Goal: Task Accomplishment & Management: Use online tool/utility

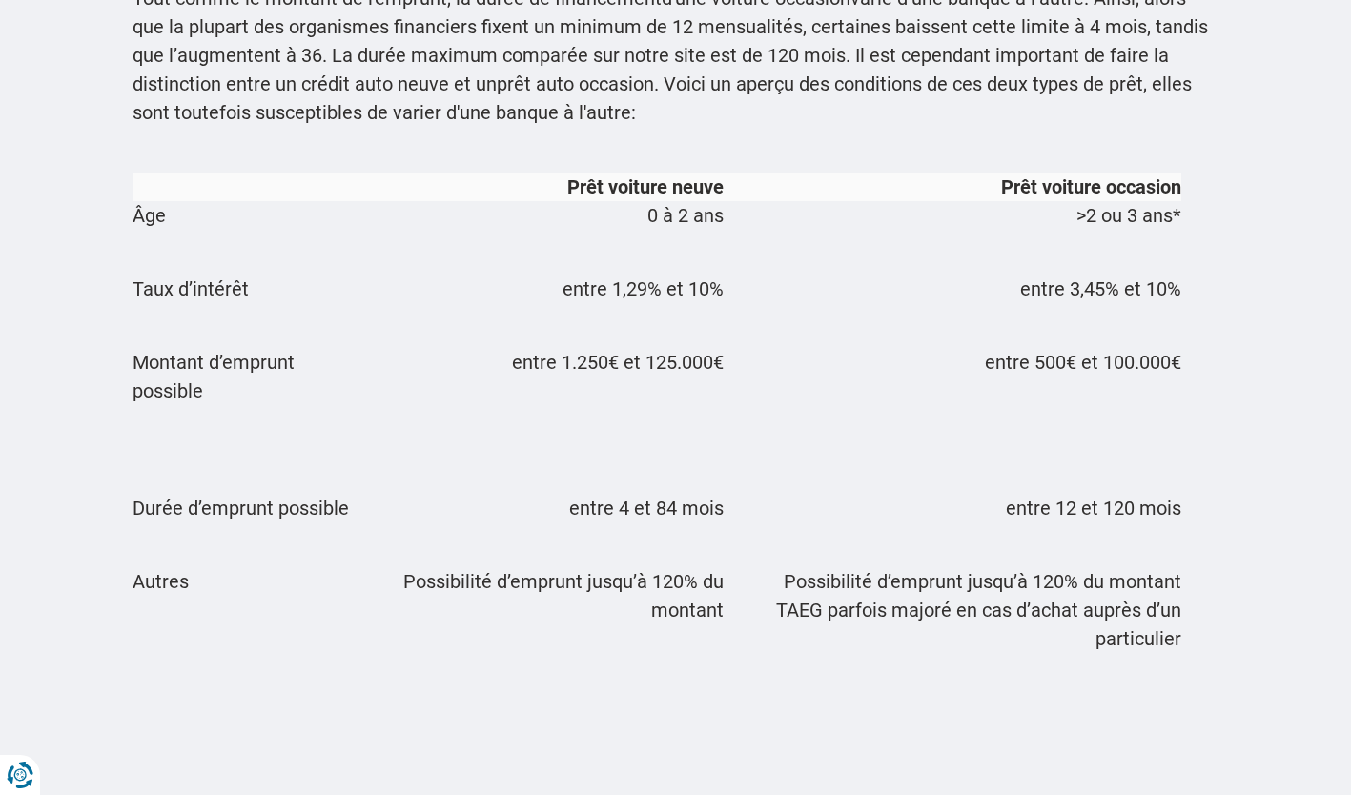
scroll to position [1540, 0]
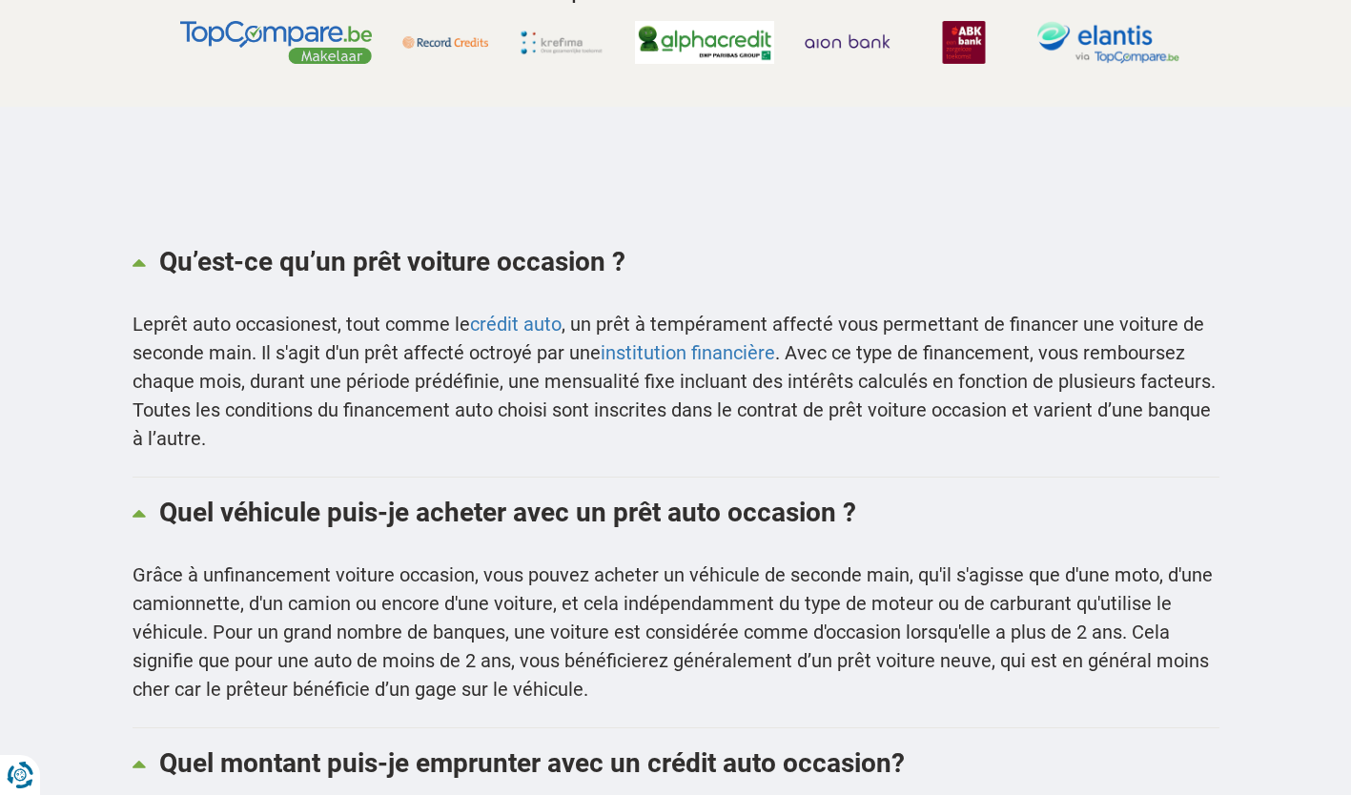
scroll to position [0, 0]
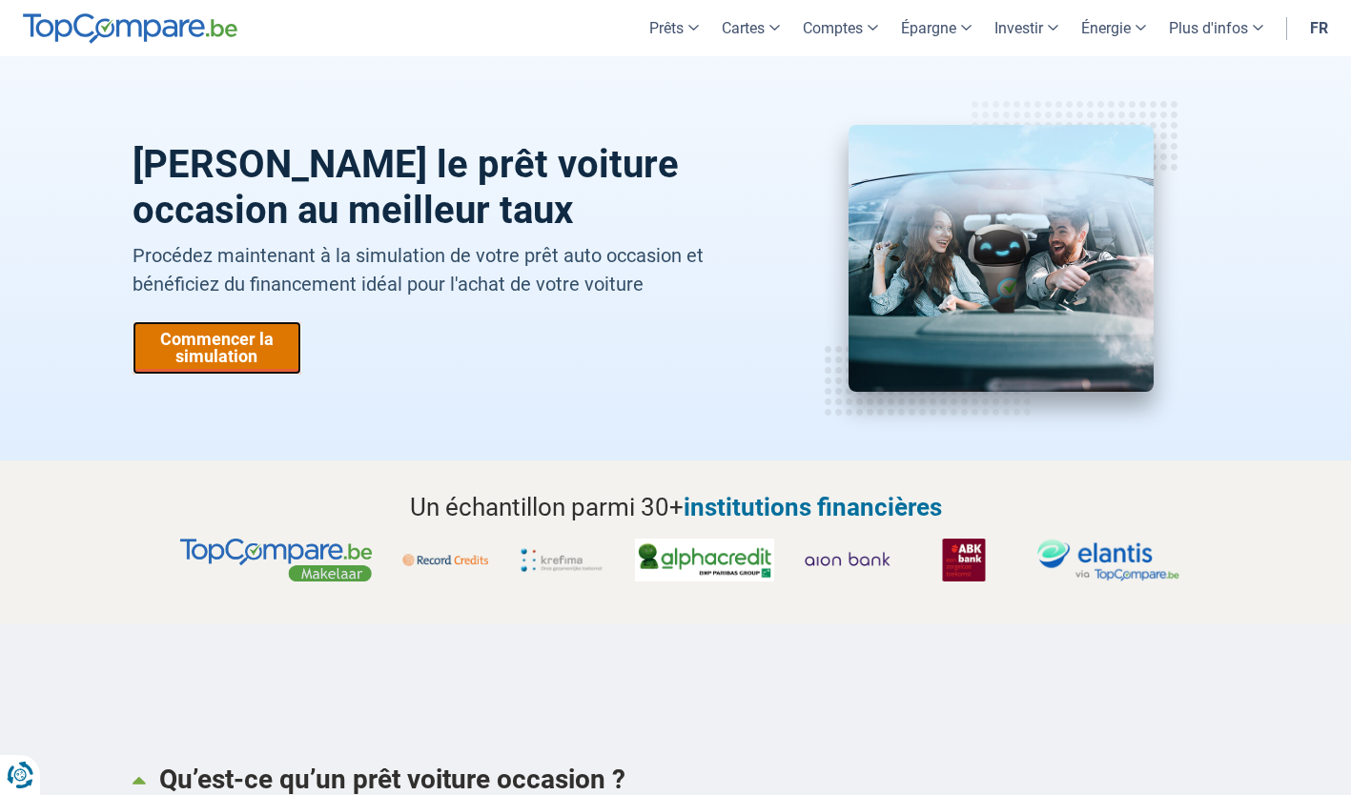
click at [196, 338] on link "Commencer la simulation" at bounding box center [217, 347] width 169 height 53
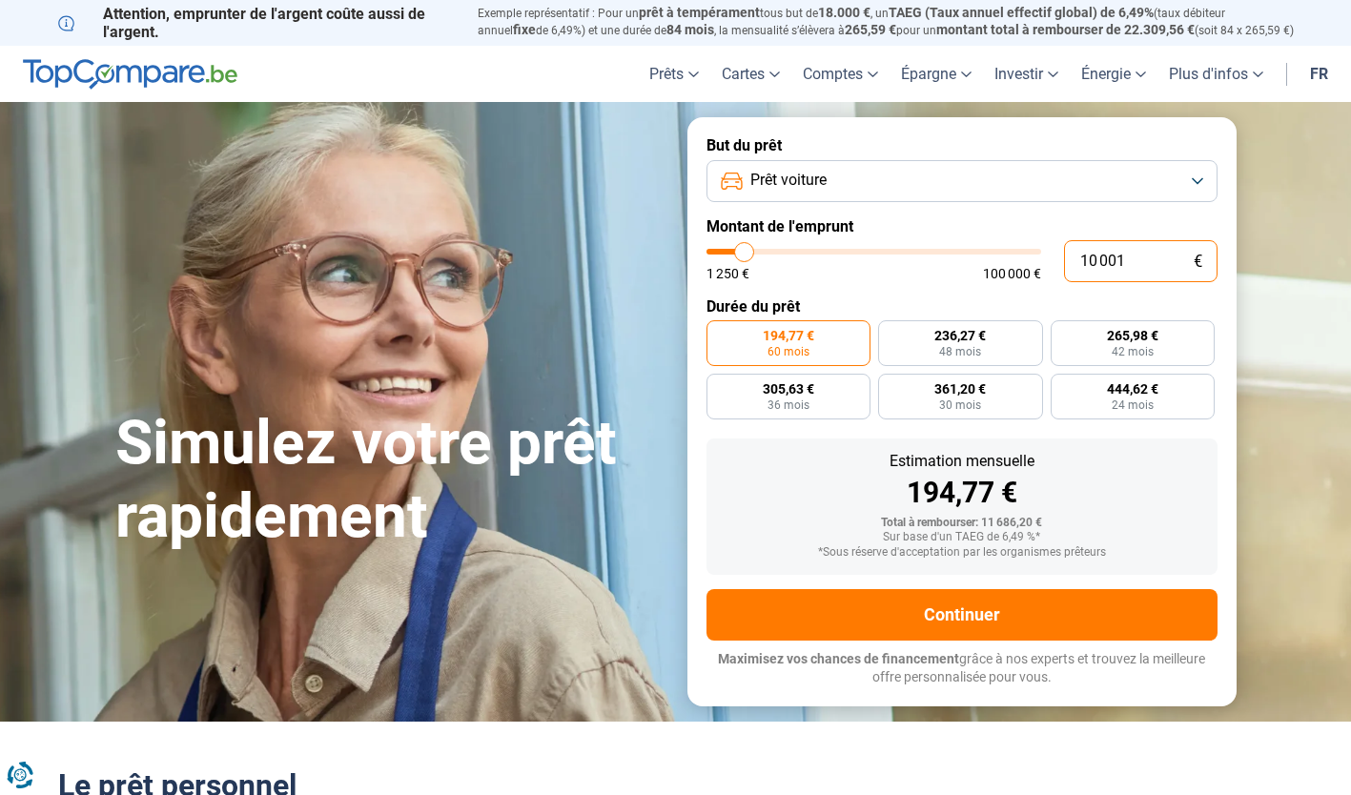
click at [1100, 264] on input "10 001" at bounding box center [1141, 261] width 154 height 42
click at [1150, 266] on input "10 001" at bounding box center [1141, 261] width 154 height 42
type input "1 000"
type input "1250"
type input "100"
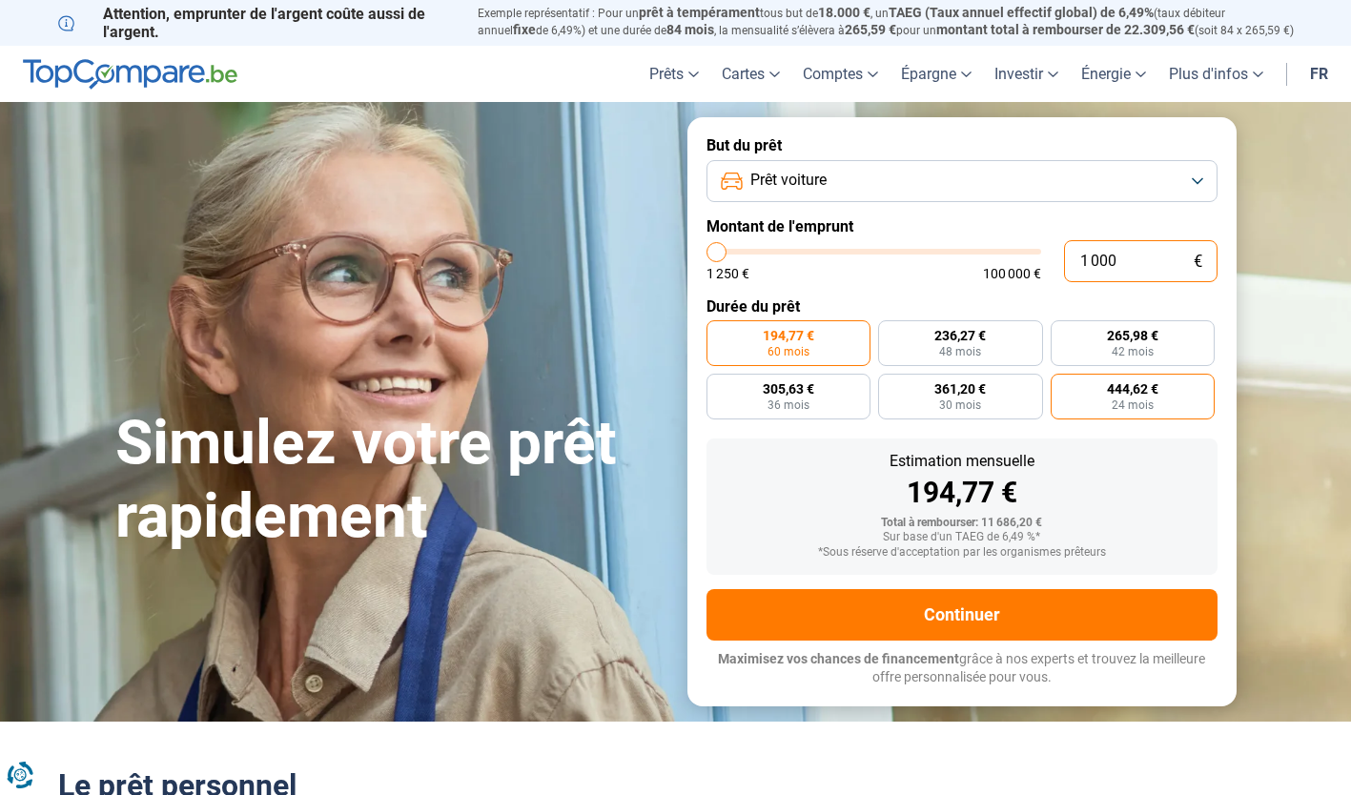
type input "1250"
type input "10"
type input "1250"
type input "1"
type input "1250"
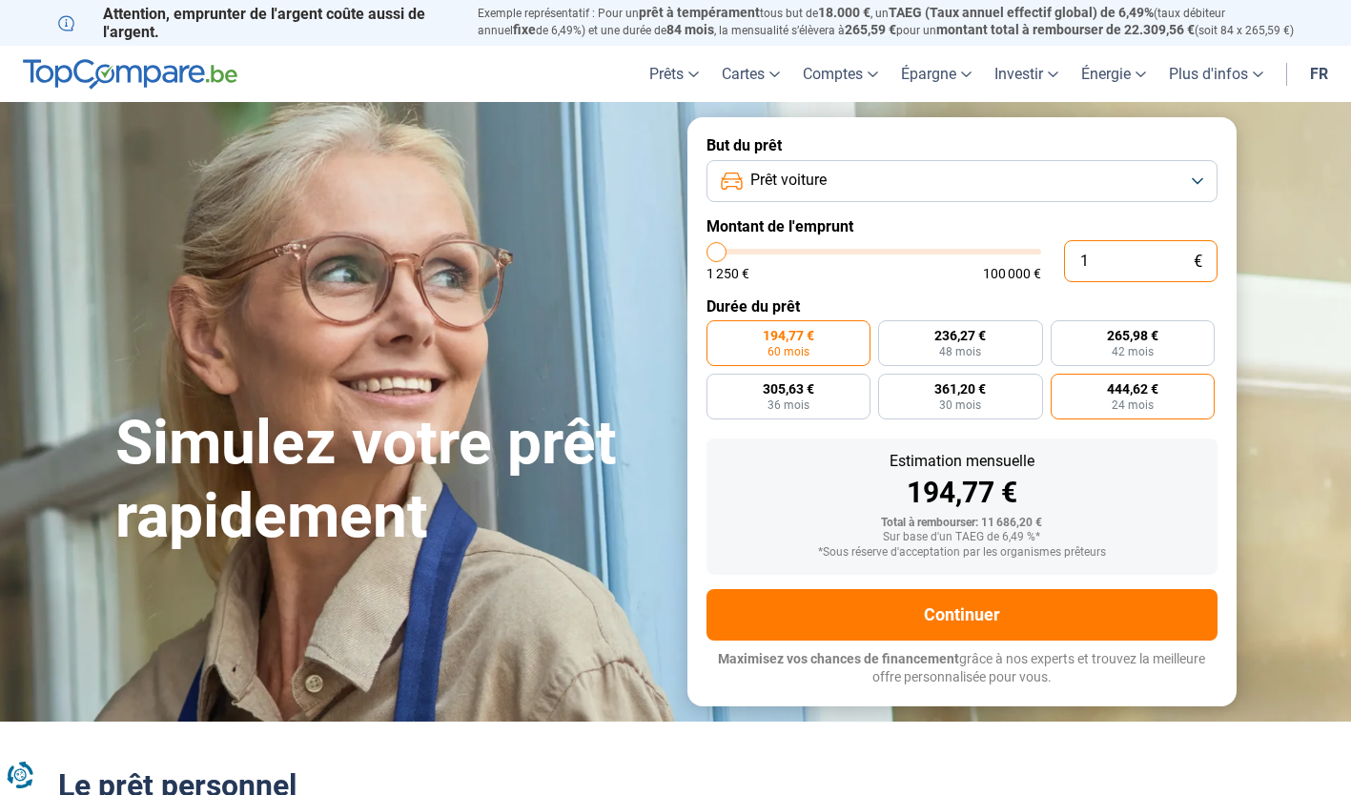
type input "0"
type input "1250"
type input "1 250"
type input "1250"
radio input "true"
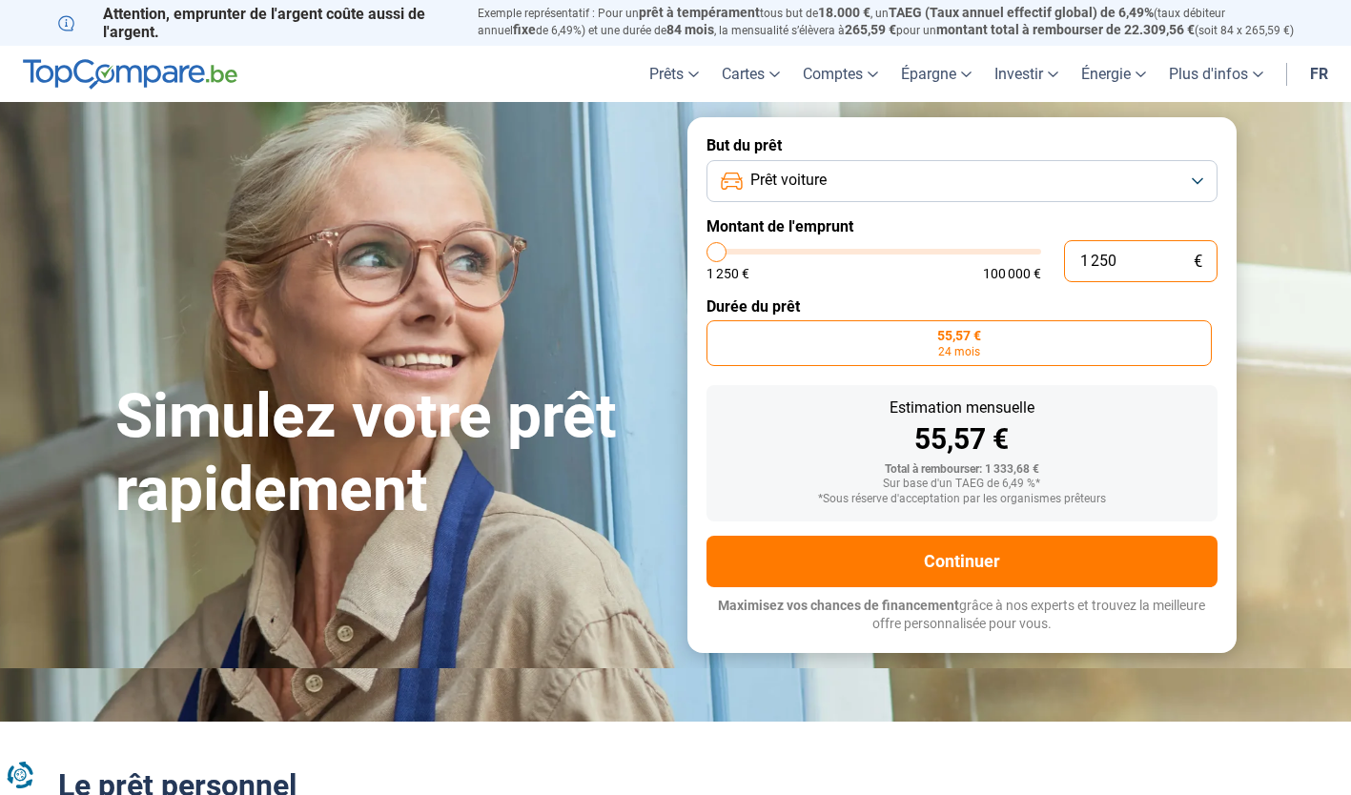
type input "12 505"
type input "12500"
type input "125 050"
type input "100000"
type input "100 000"
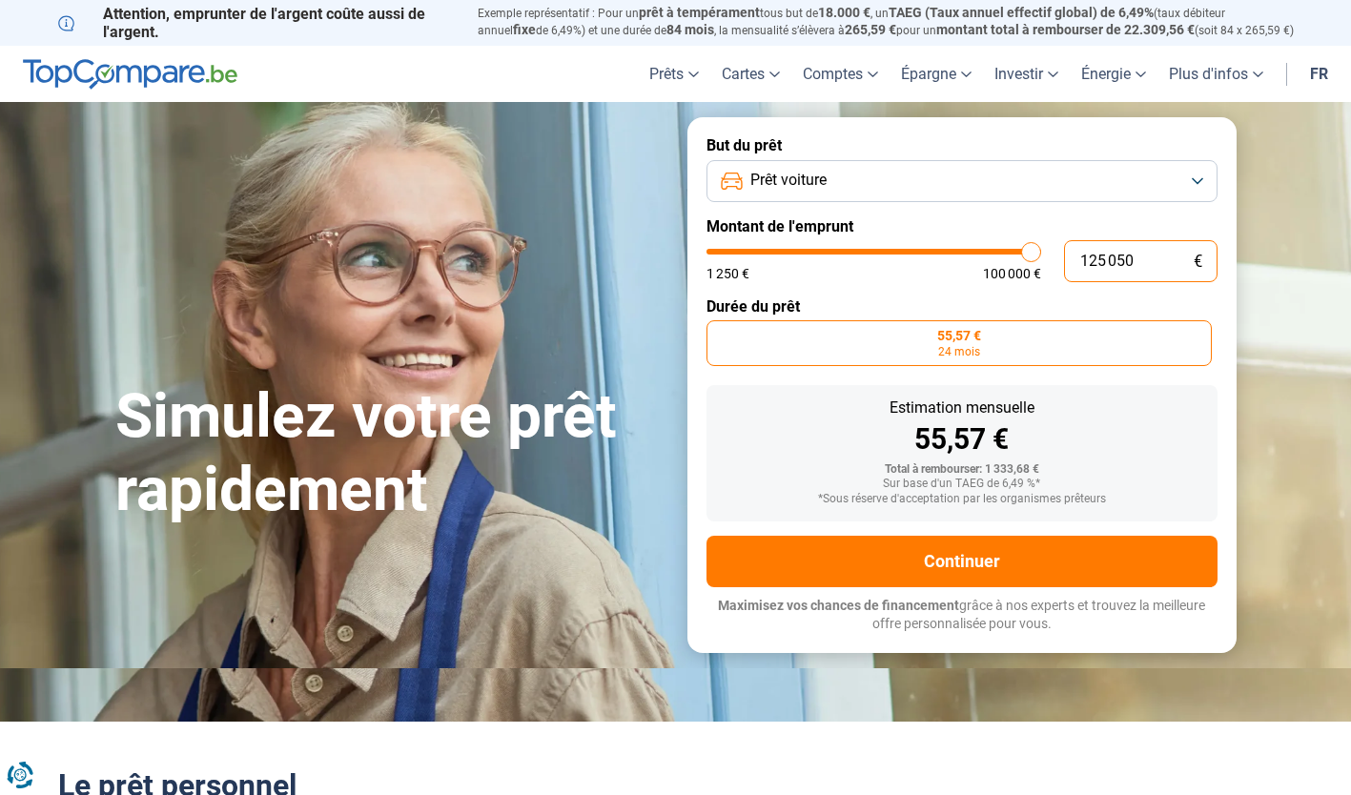
type input "100000"
radio input "false"
type input "10 000"
type input "10000"
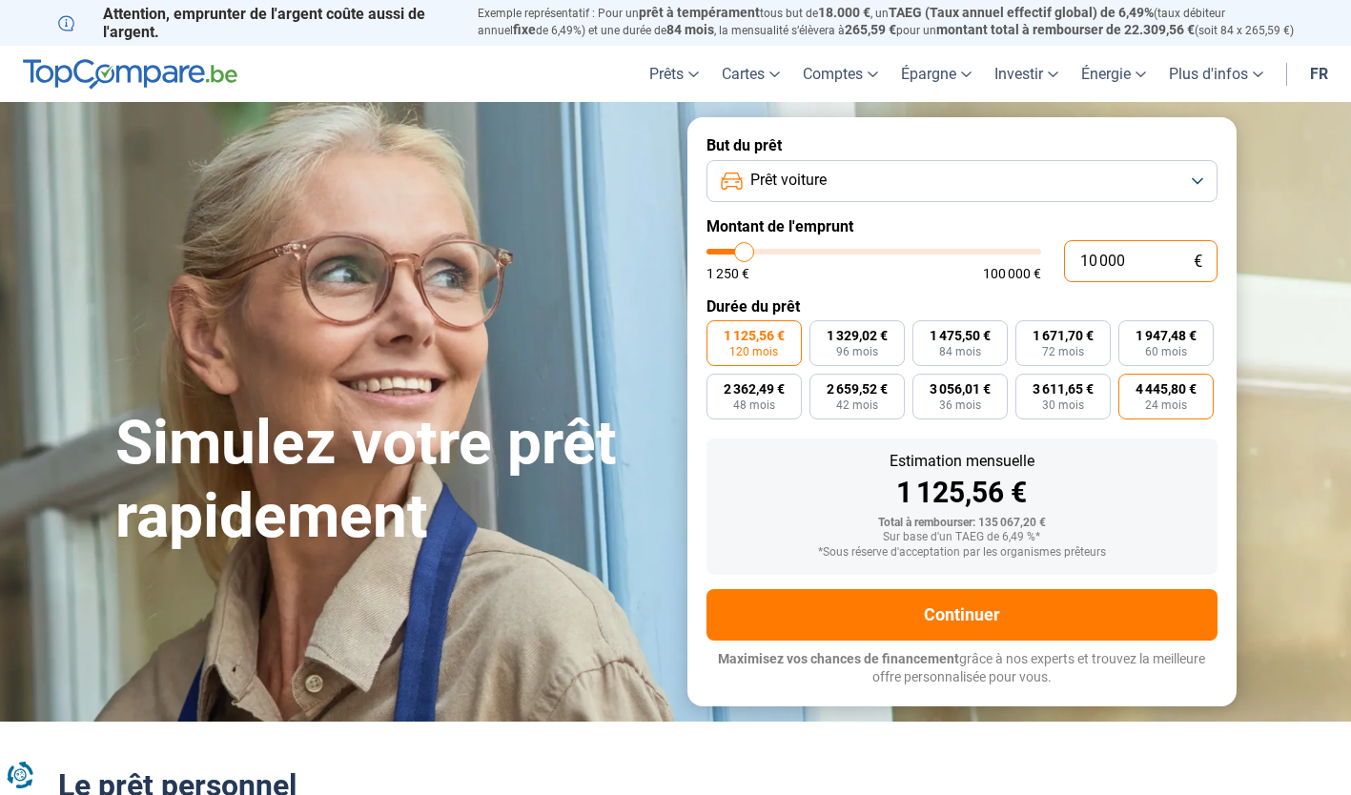
type input "1 000"
type input "1250"
type input "100"
type input "1250"
type input "10"
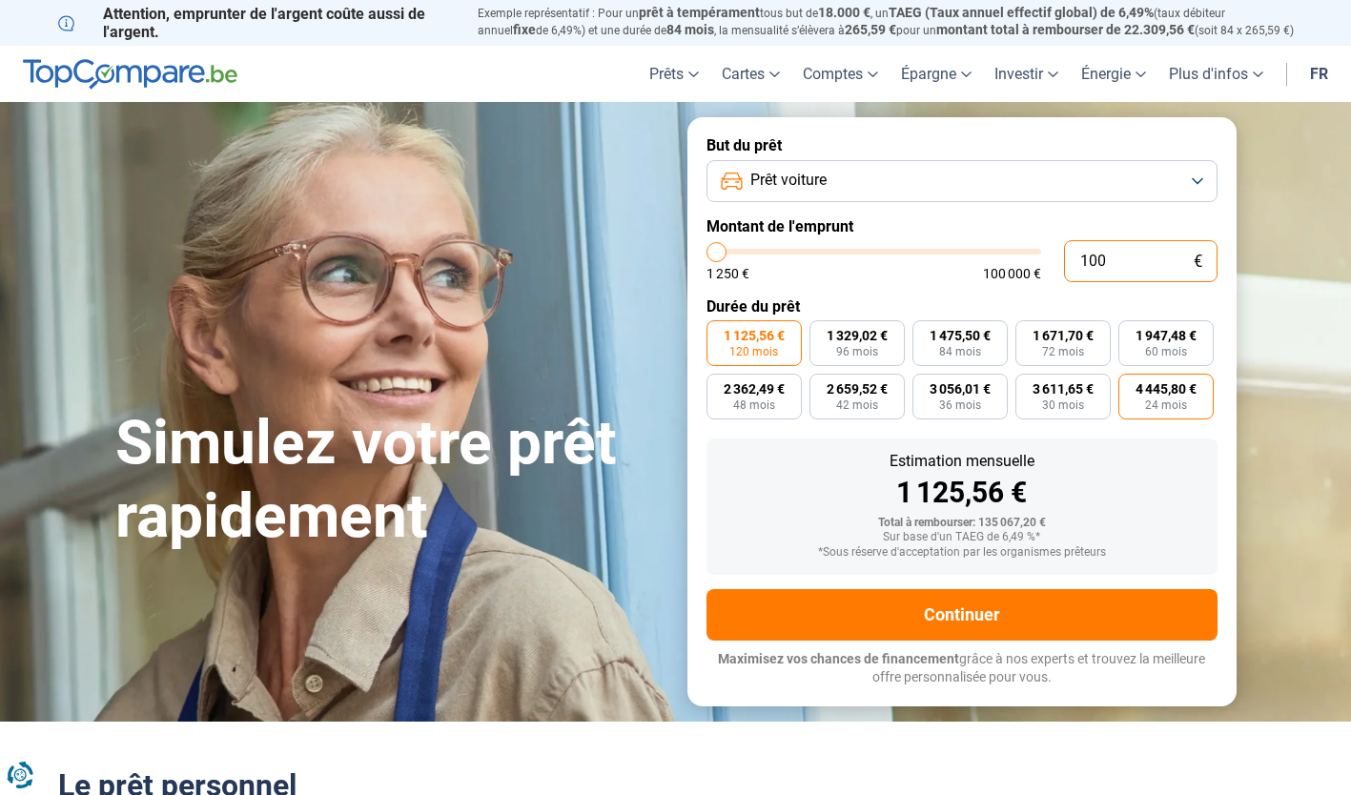
type input "1250"
type input "1"
type input "1250"
type input "0"
type input "1250"
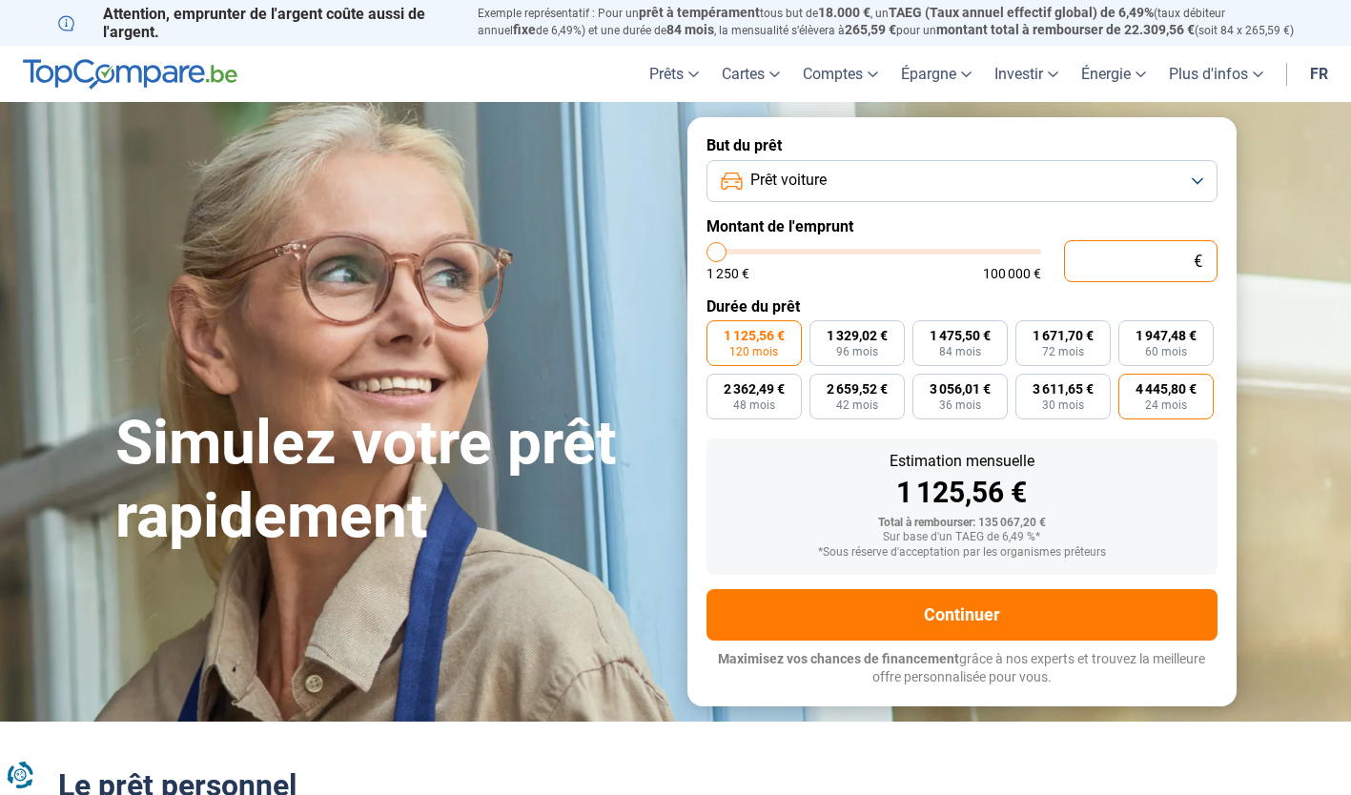
type input "1 250"
type input "1250"
radio input "true"
type input "12 505"
type input "12500"
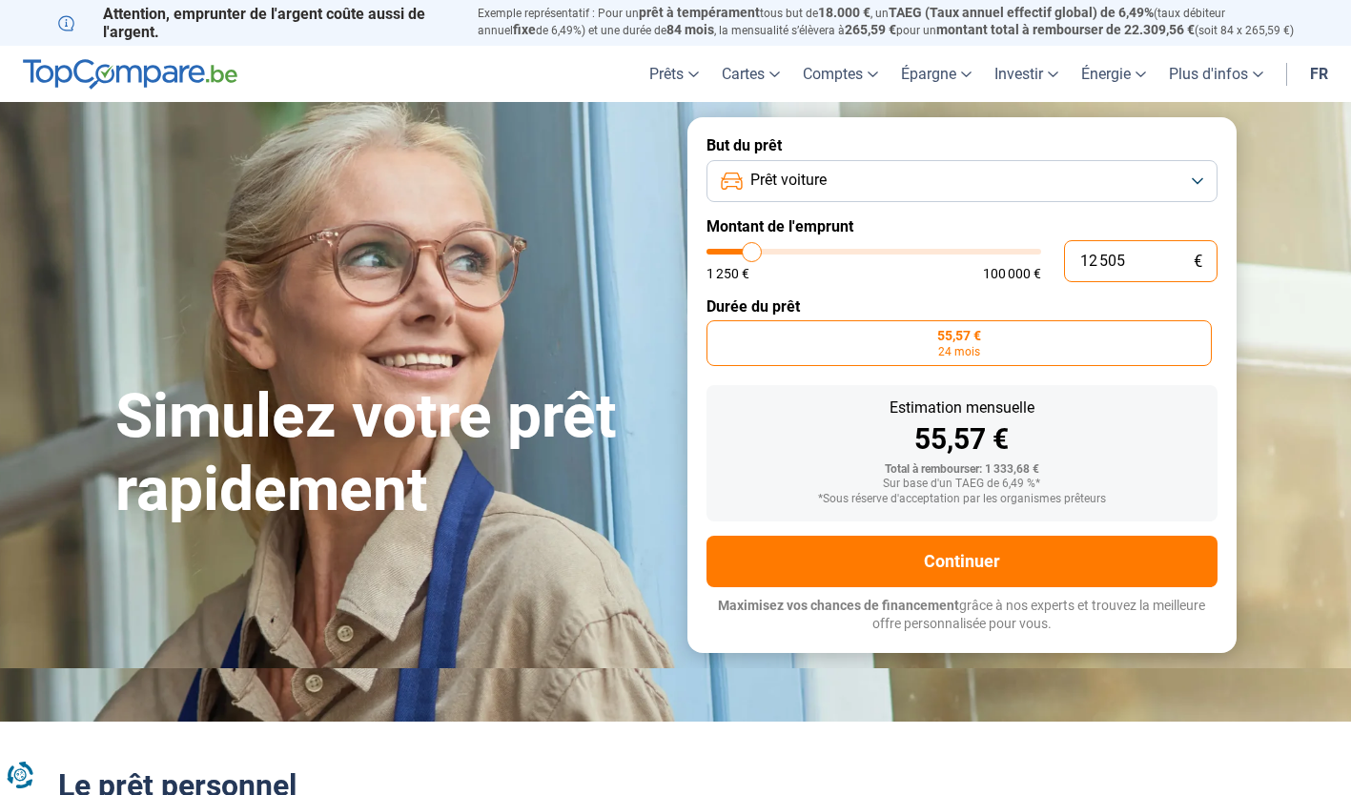
type input "125 050"
type input "100000"
type input "12 505"
type input "12500"
type input "1 250"
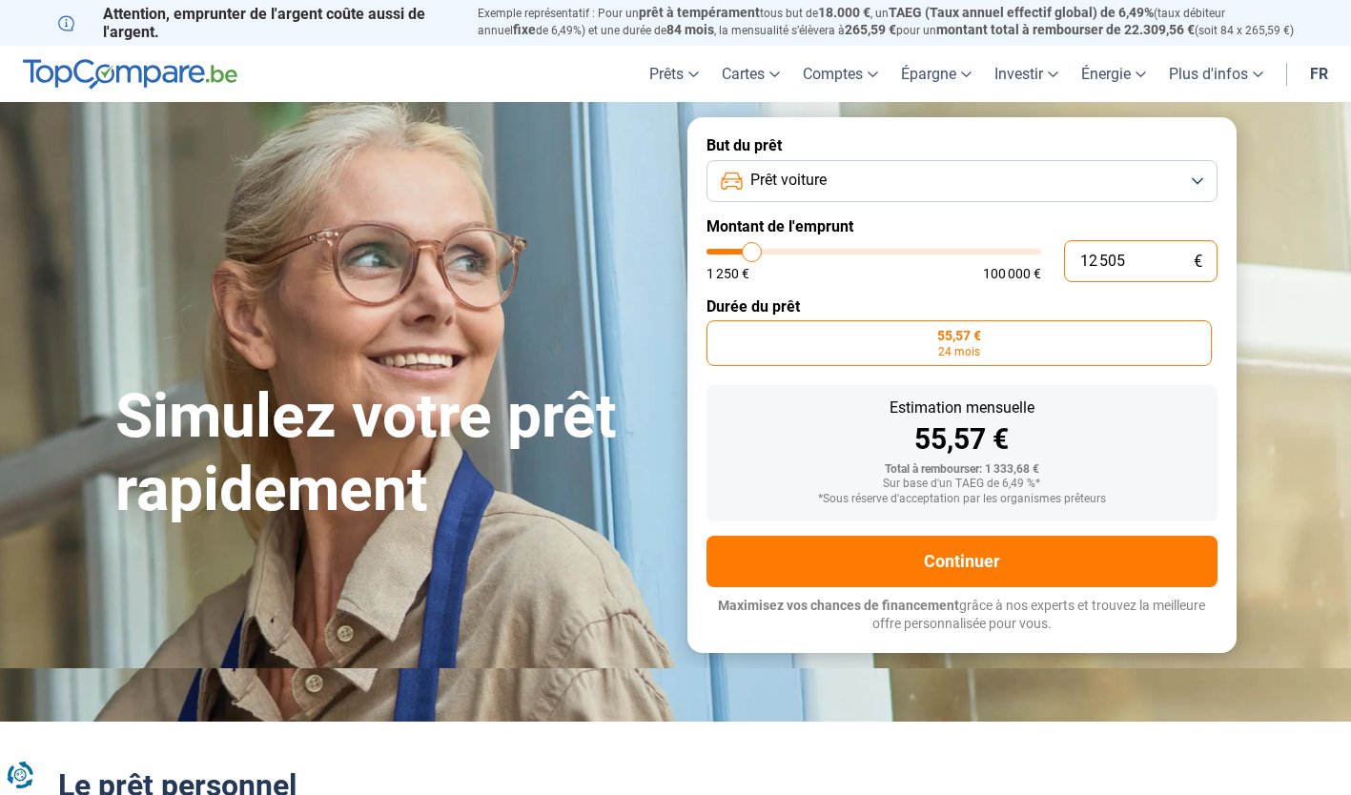
type input "1250"
type input "125"
type input "1250"
type input "12"
type input "1250"
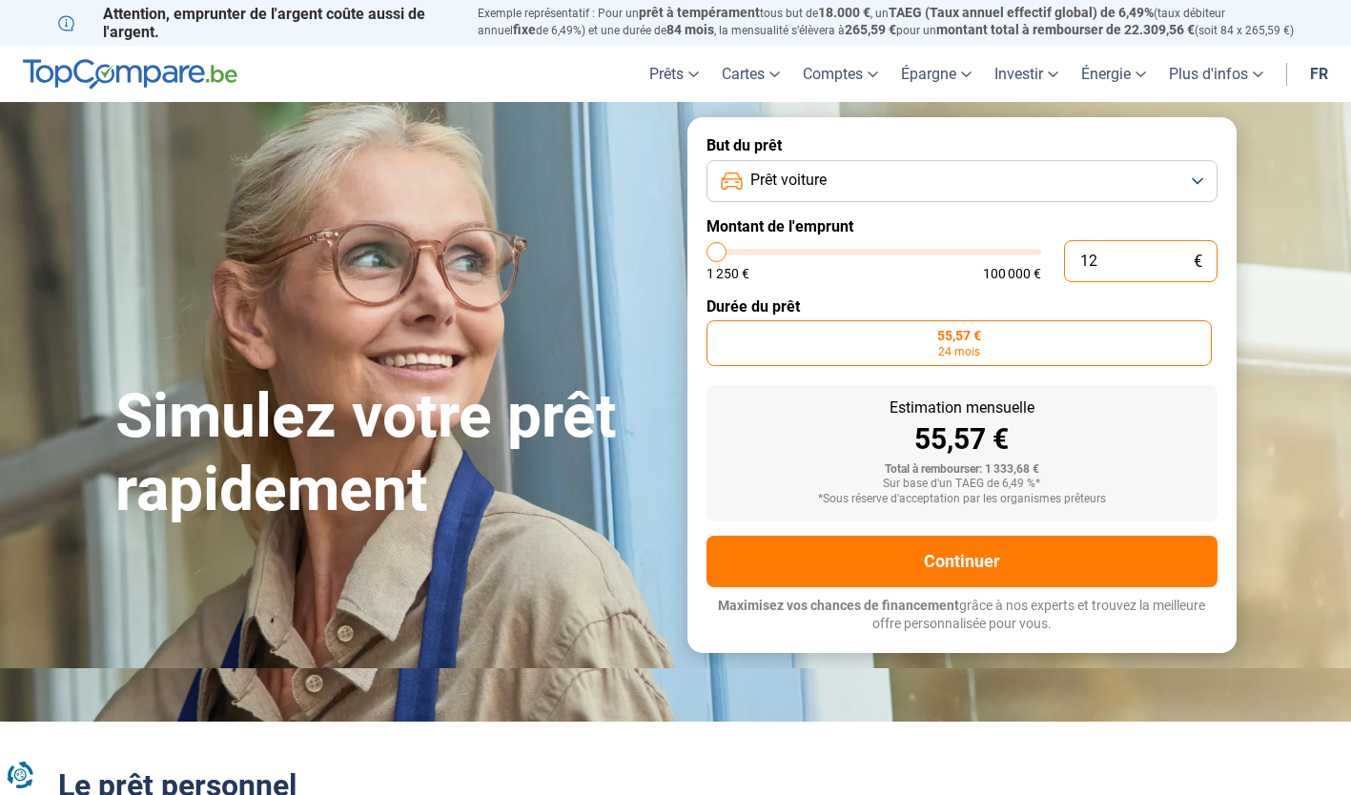
type input "1"
type input "1250"
type input "0"
type input "1250"
type input "1 250"
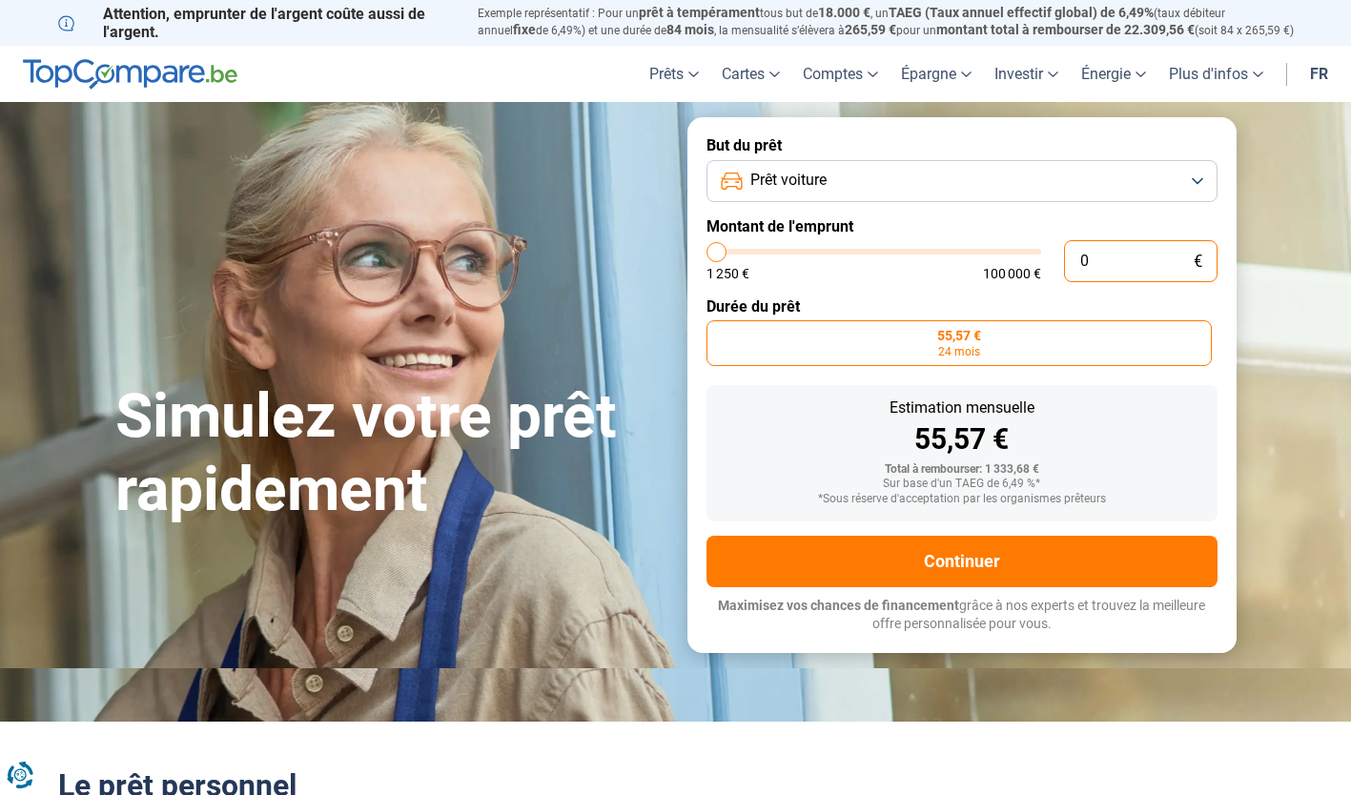
type input "1250"
type input "45 000"
type input "45000"
click at [855, 255] on input "range" at bounding box center [874, 252] width 335 height 6
radio input "false"
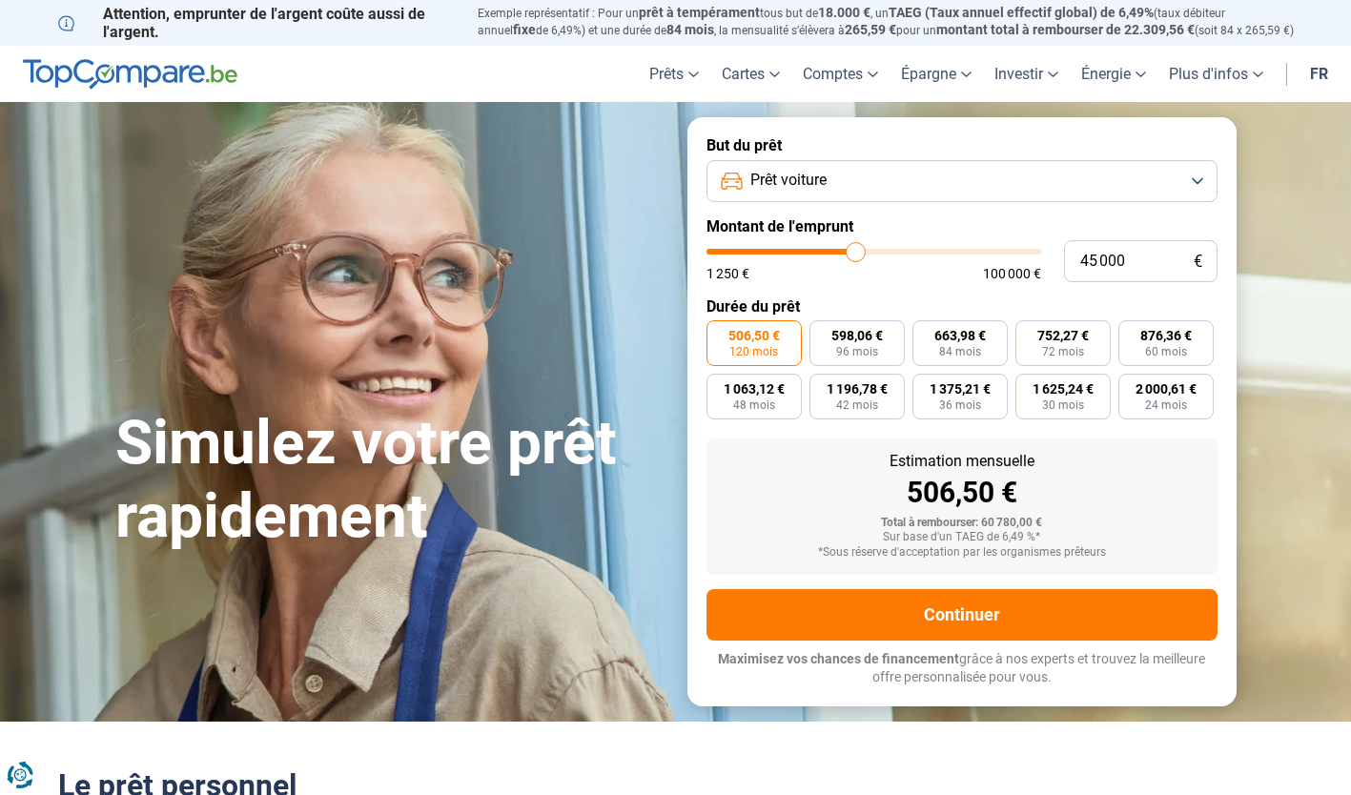
click at [858, 255] on input "range" at bounding box center [874, 252] width 335 height 6
type input "52000"
click at [877, 255] on input "range" at bounding box center [874, 252] width 335 height 6
type input "52 000"
